Goal: Answer question/provide support

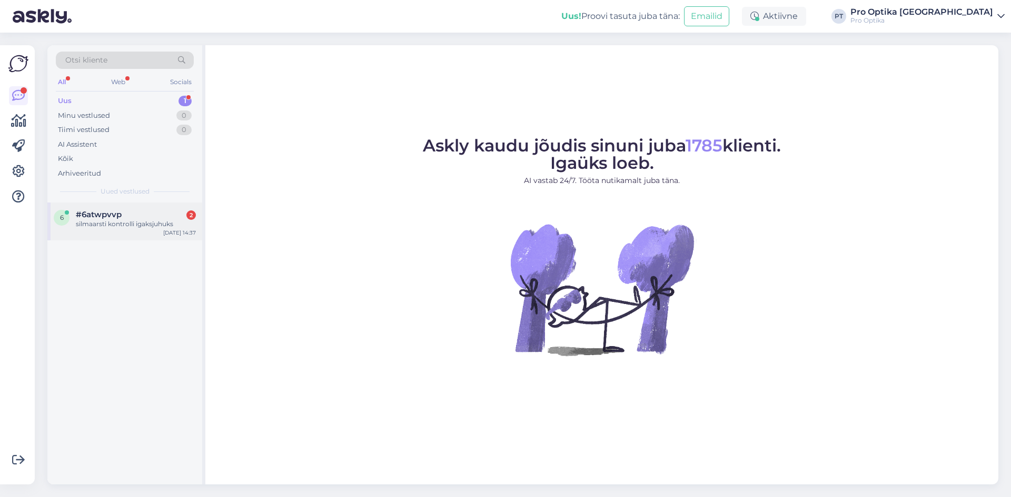
click at [128, 225] on div "silmaarsti kontrolli igaksjuhuks" at bounding box center [136, 224] width 120 height 9
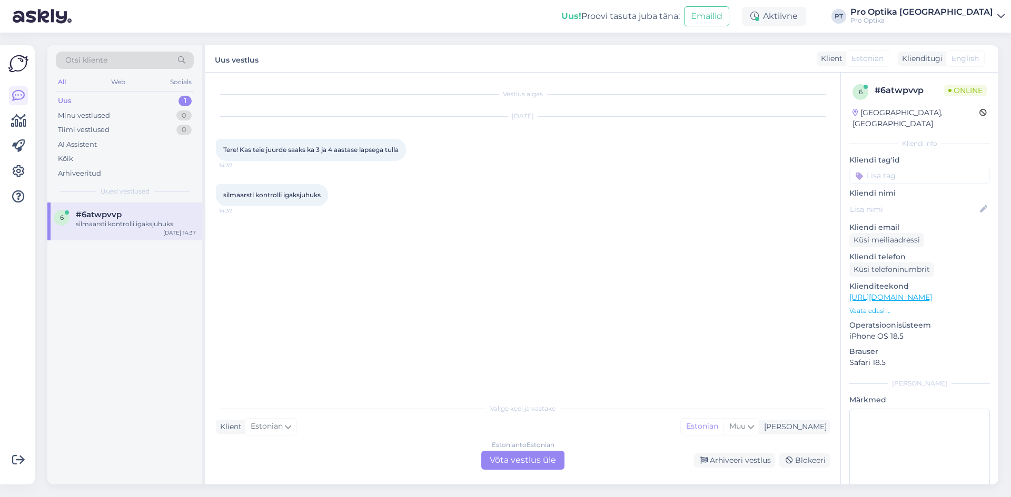
click at [537, 460] on div "Estonian to Estonian Võta vestlus üle" at bounding box center [522, 460] width 83 height 19
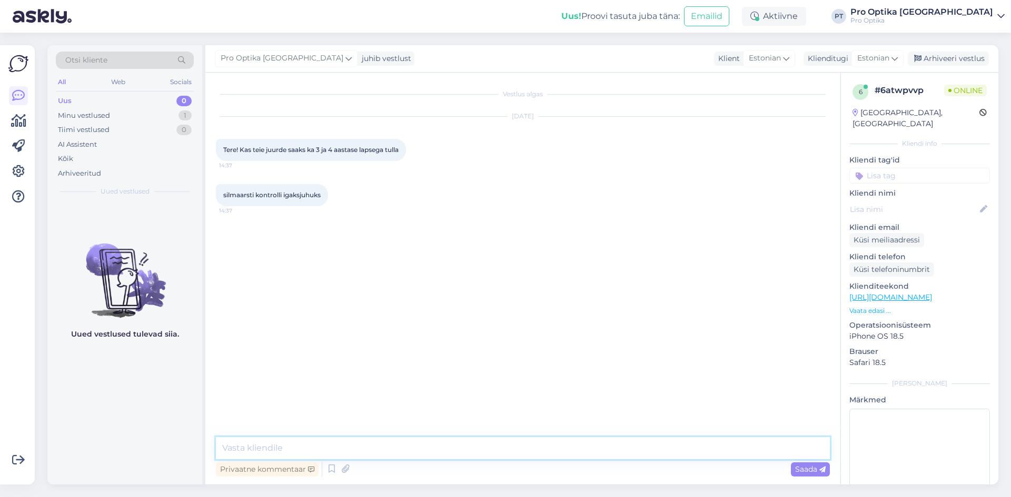
click at [326, 447] on textarea at bounding box center [523, 448] width 614 height 22
type textarea "Tere! Kahjuks puudub [PERSON_NAME] noorte laste kontrollimiseks sobiv aparatuur…"
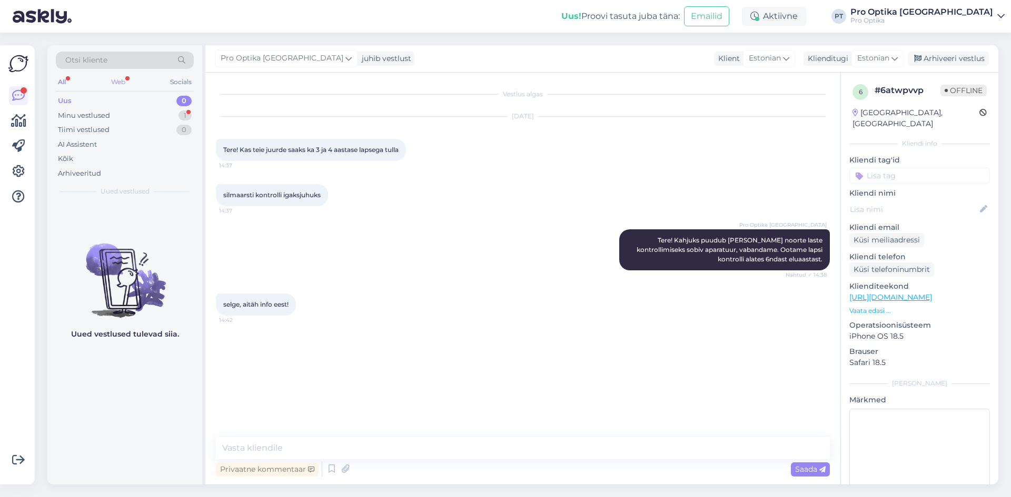
click at [121, 80] on div "Web" at bounding box center [118, 82] width 18 height 14
click at [62, 80] on div "All" at bounding box center [62, 82] width 12 height 14
click at [113, 75] on div "Otsi kliente" at bounding box center [125, 64] width 138 height 24
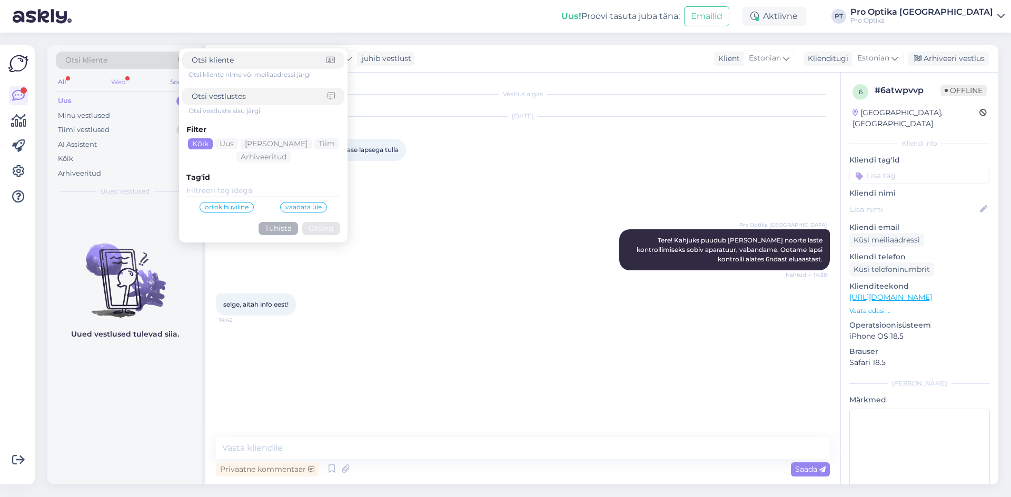
click at [118, 81] on div "Web" at bounding box center [118, 82] width 18 height 14
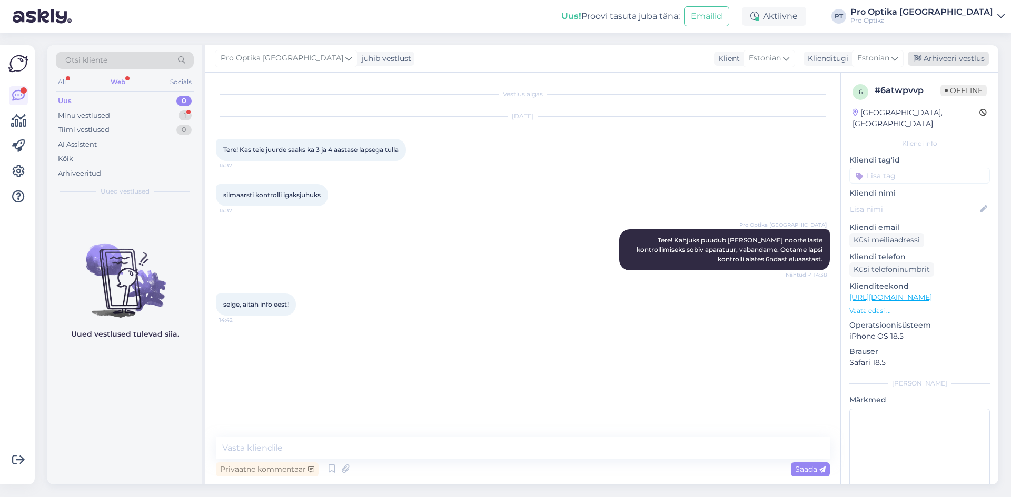
click at [945, 53] on div "Arhiveeri vestlus" at bounding box center [948, 59] width 81 height 14
